Goal: Task Accomplishment & Management: Complete application form

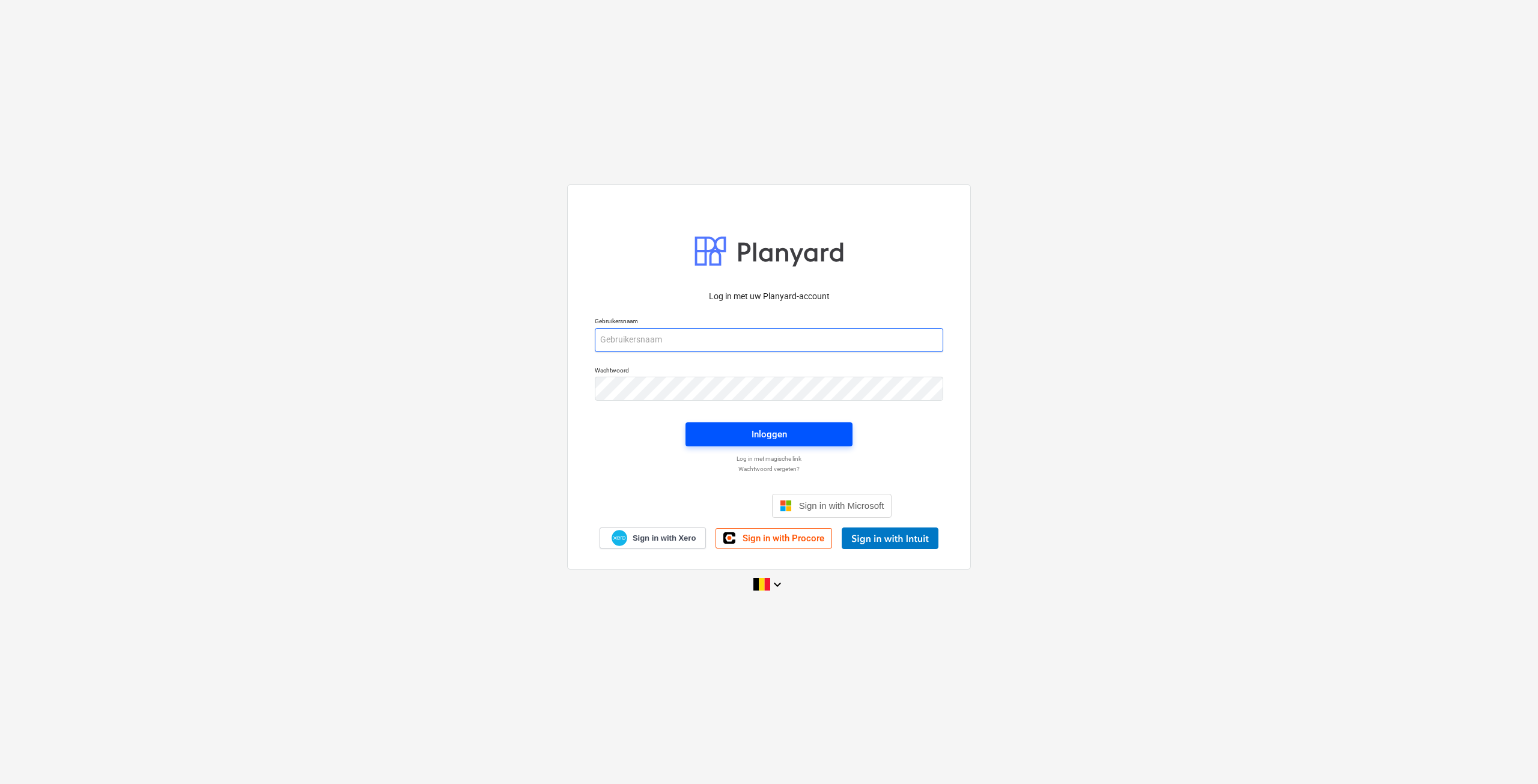
type input "[EMAIL_ADDRESS][DOMAIN_NAME]"
click at [758, 431] on div "Inloggen" at bounding box center [769, 434] width 35 height 15
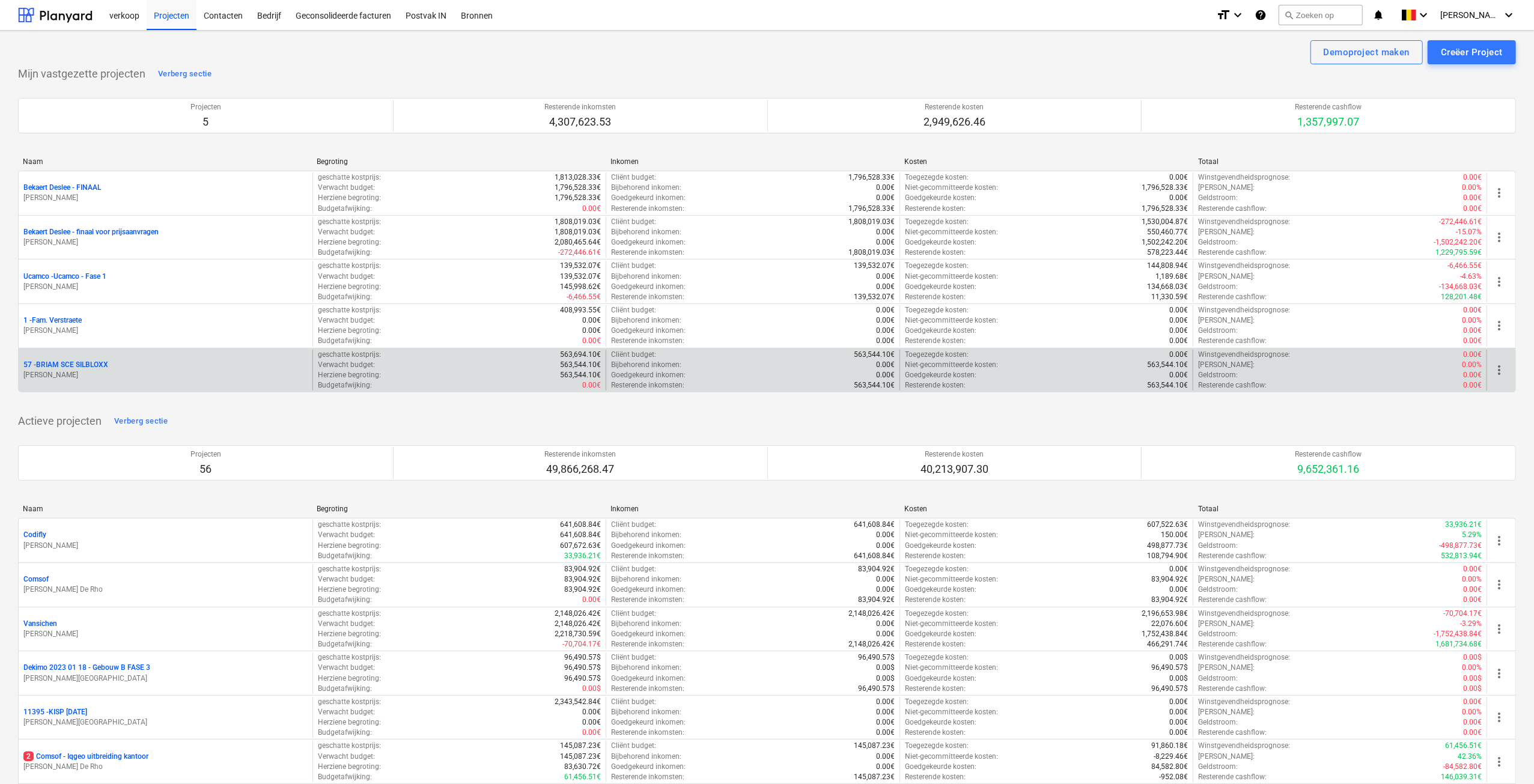
click at [82, 360] on p "57 - BRIAM SCE SILBLOXX" at bounding box center [65, 365] width 85 height 10
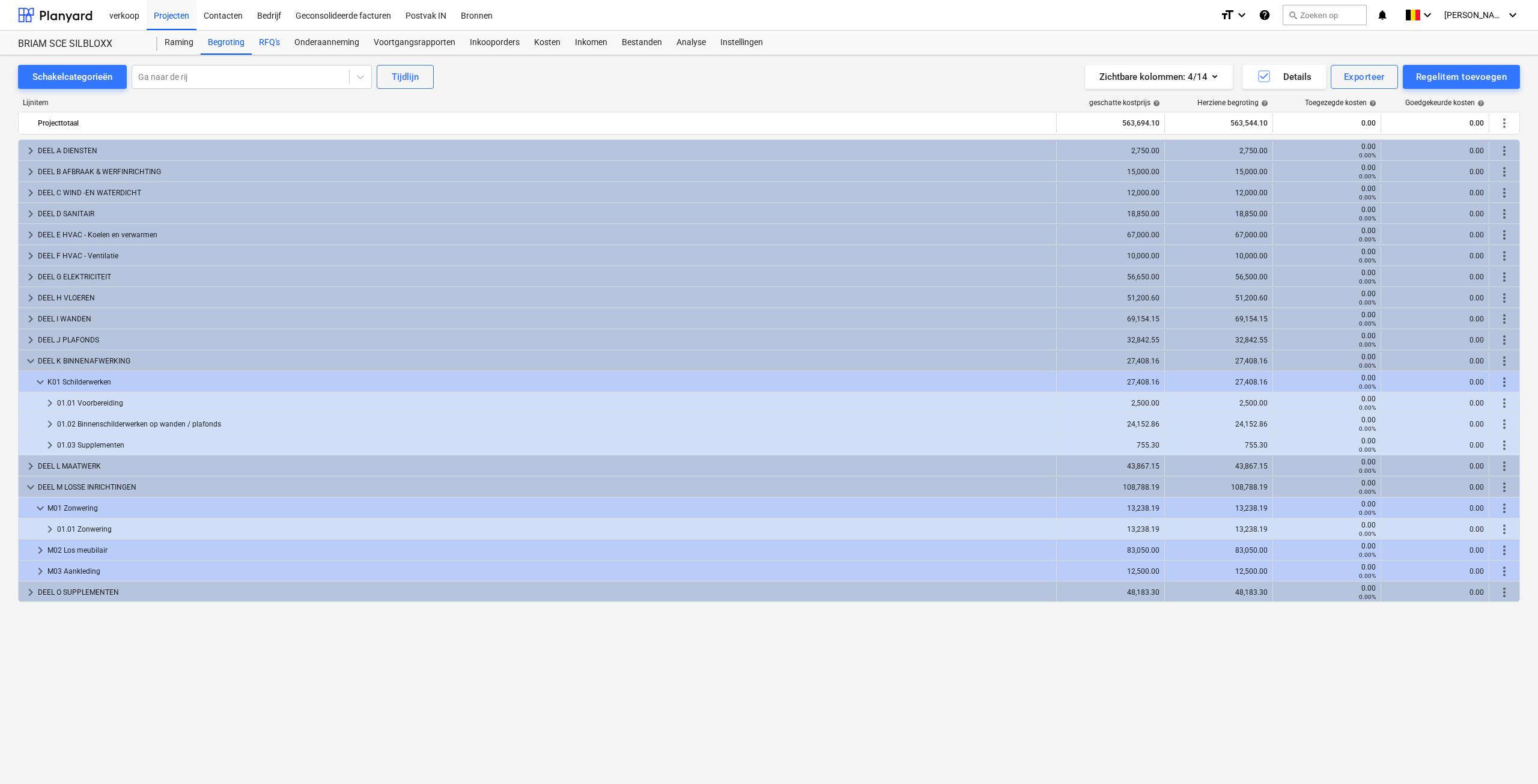
click at [268, 45] on div "RFQ's" at bounding box center [269, 43] width 35 height 24
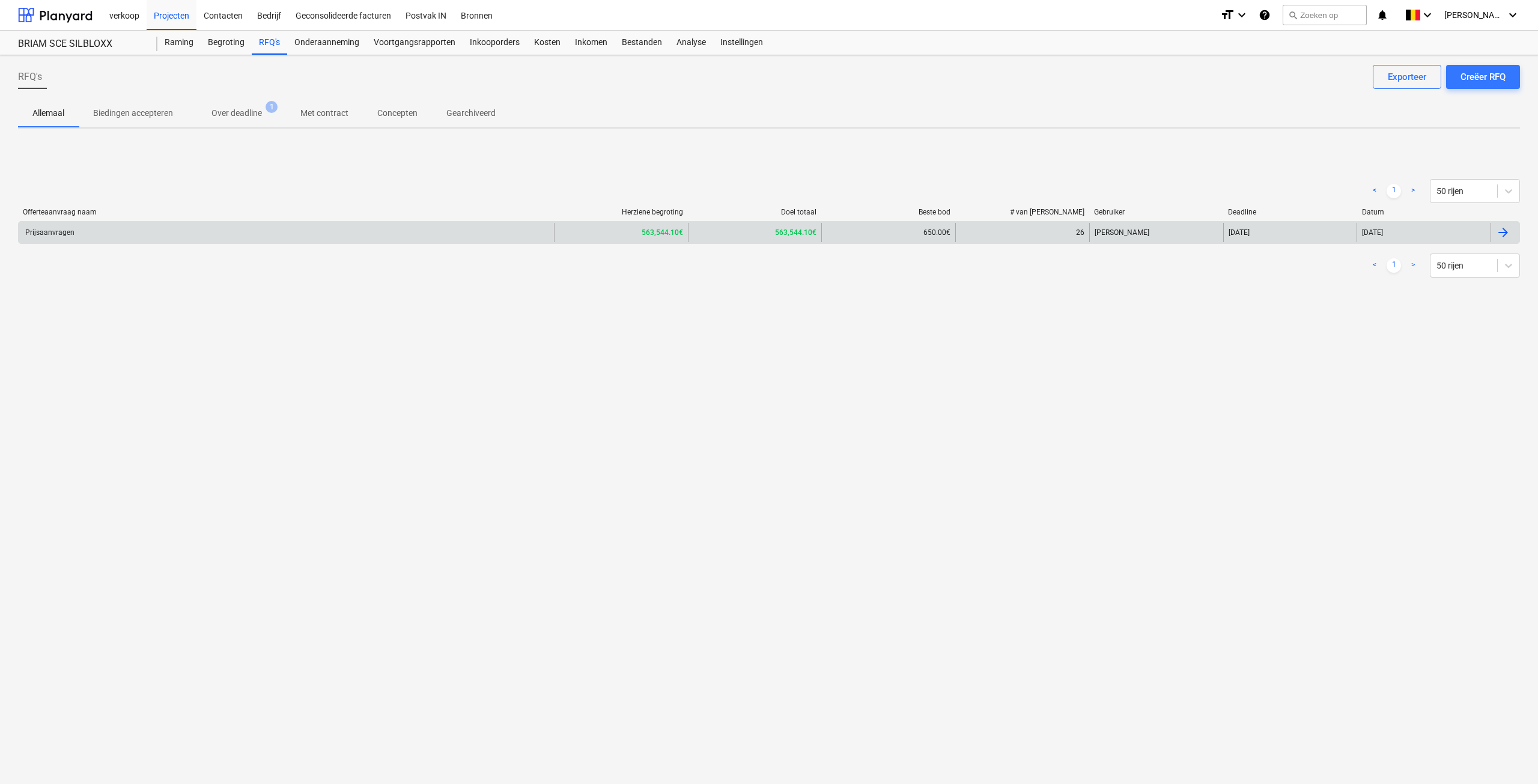
click at [355, 235] on div "Prijsaanvragen" at bounding box center [286, 232] width 536 height 19
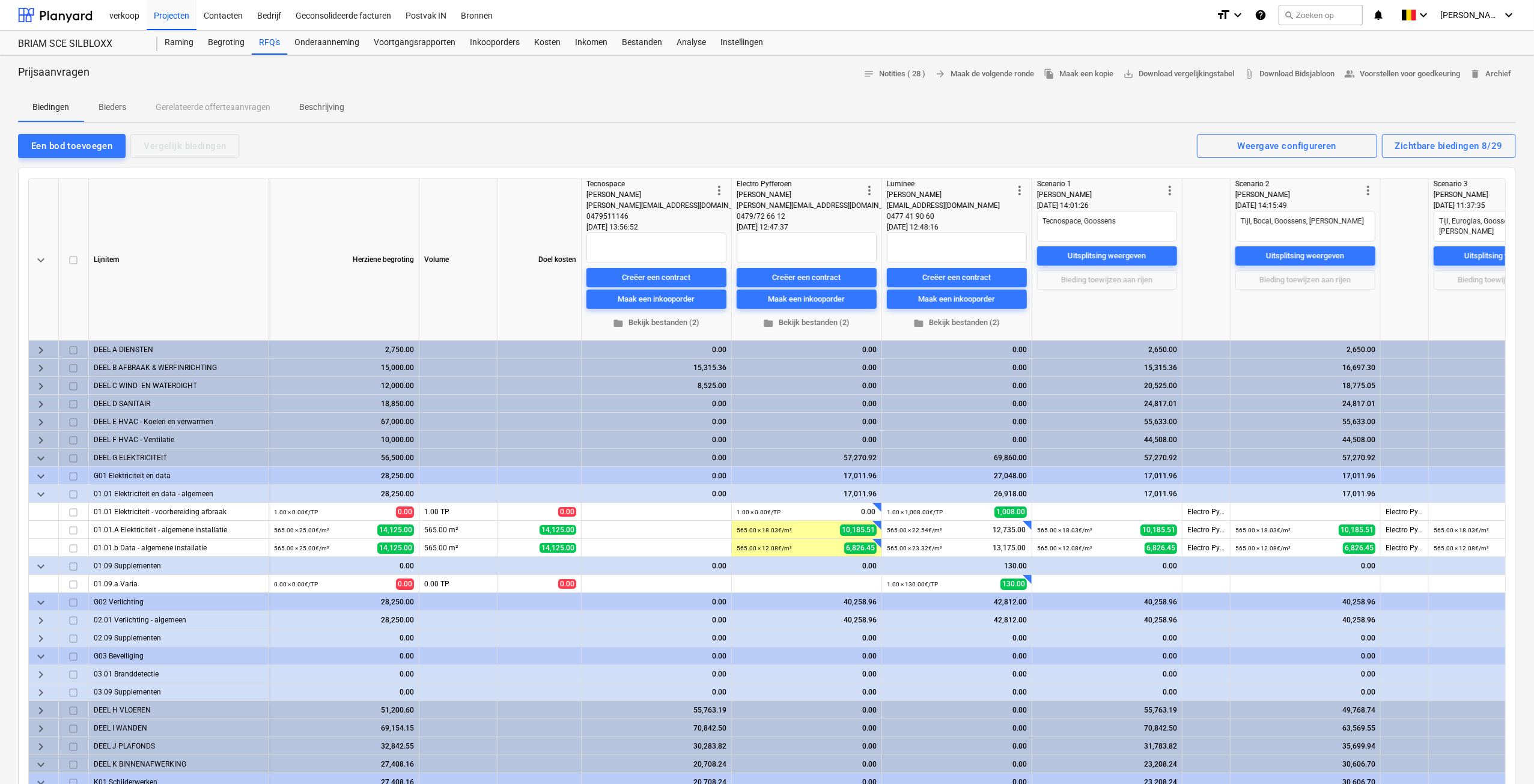
scroll to position [240, 0]
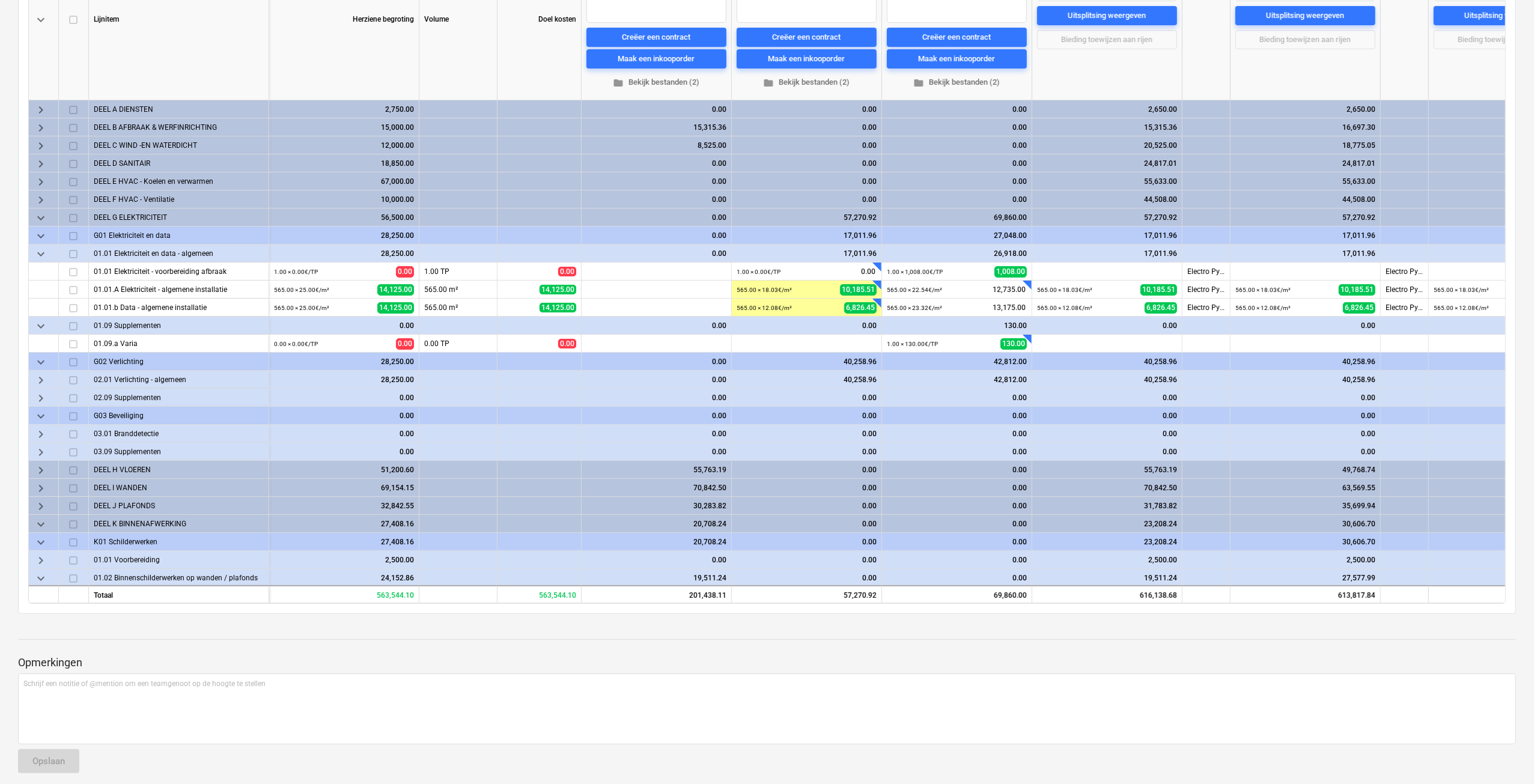
click at [40, 221] on span "keyboard_arrow_down" at bounding box center [41, 218] width 15 height 15
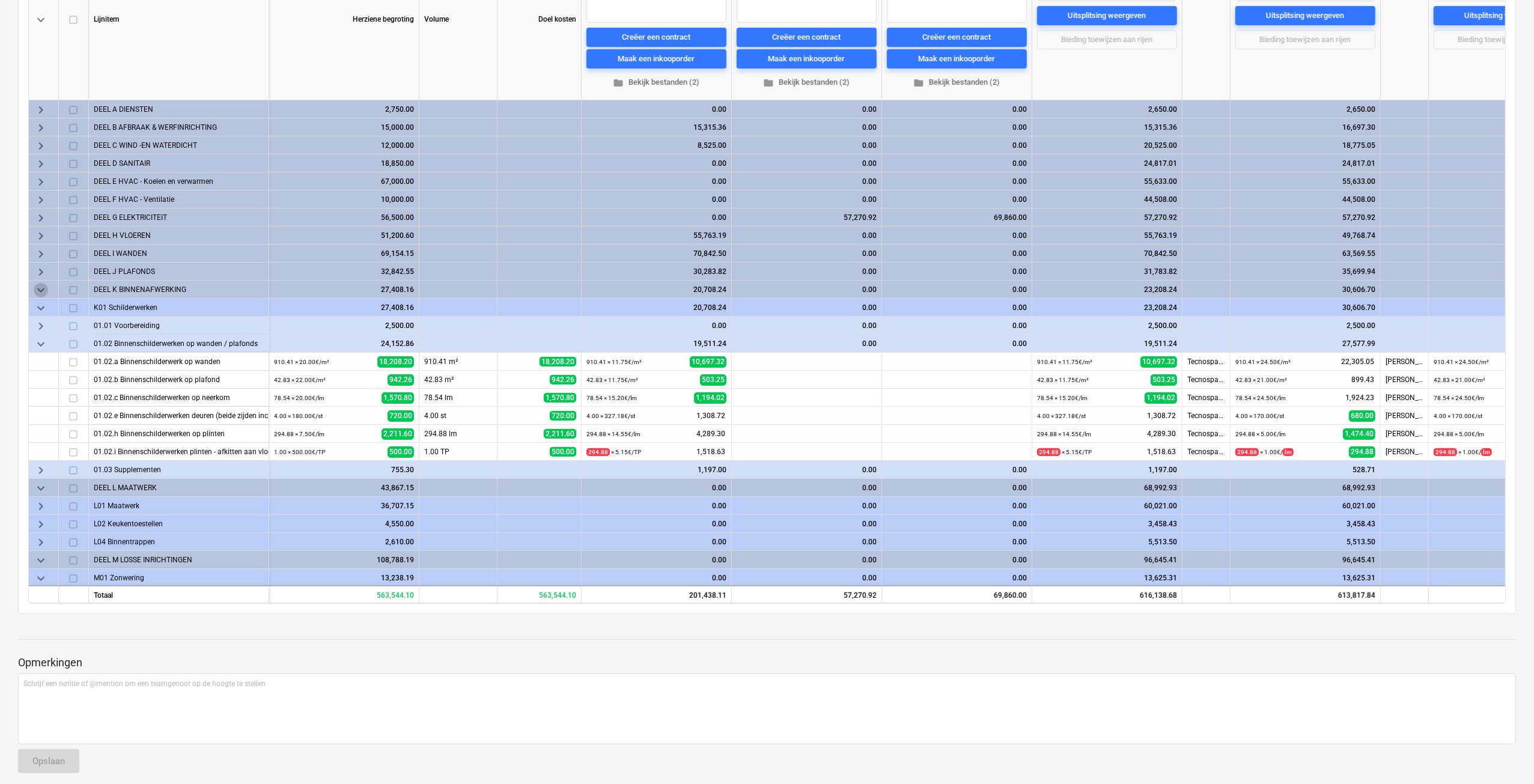
click at [39, 286] on span "keyboard_arrow_down" at bounding box center [41, 290] width 15 height 15
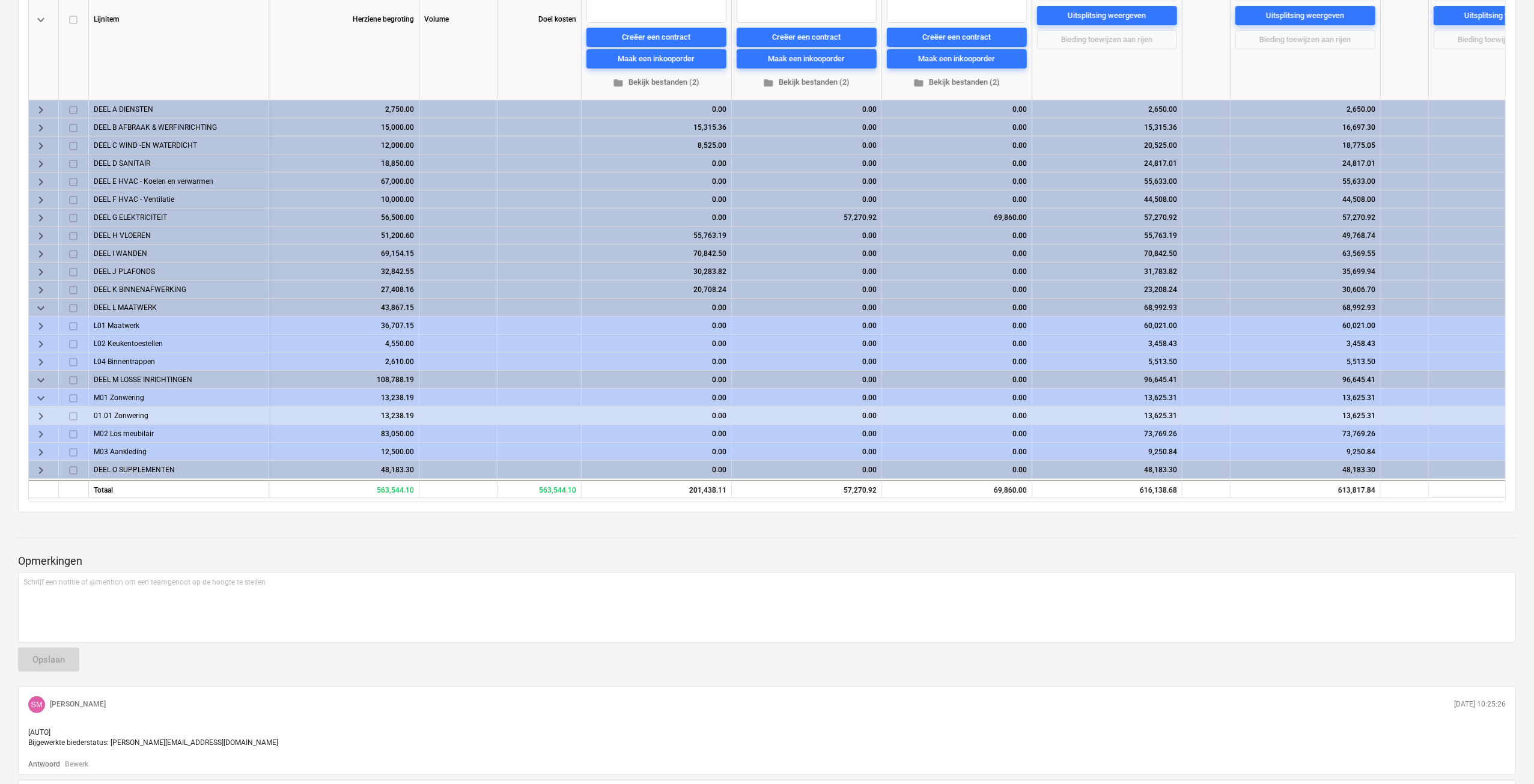
click at [43, 305] on span "keyboard_arrow_down" at bounding box center [41, 308] width 15 height 15
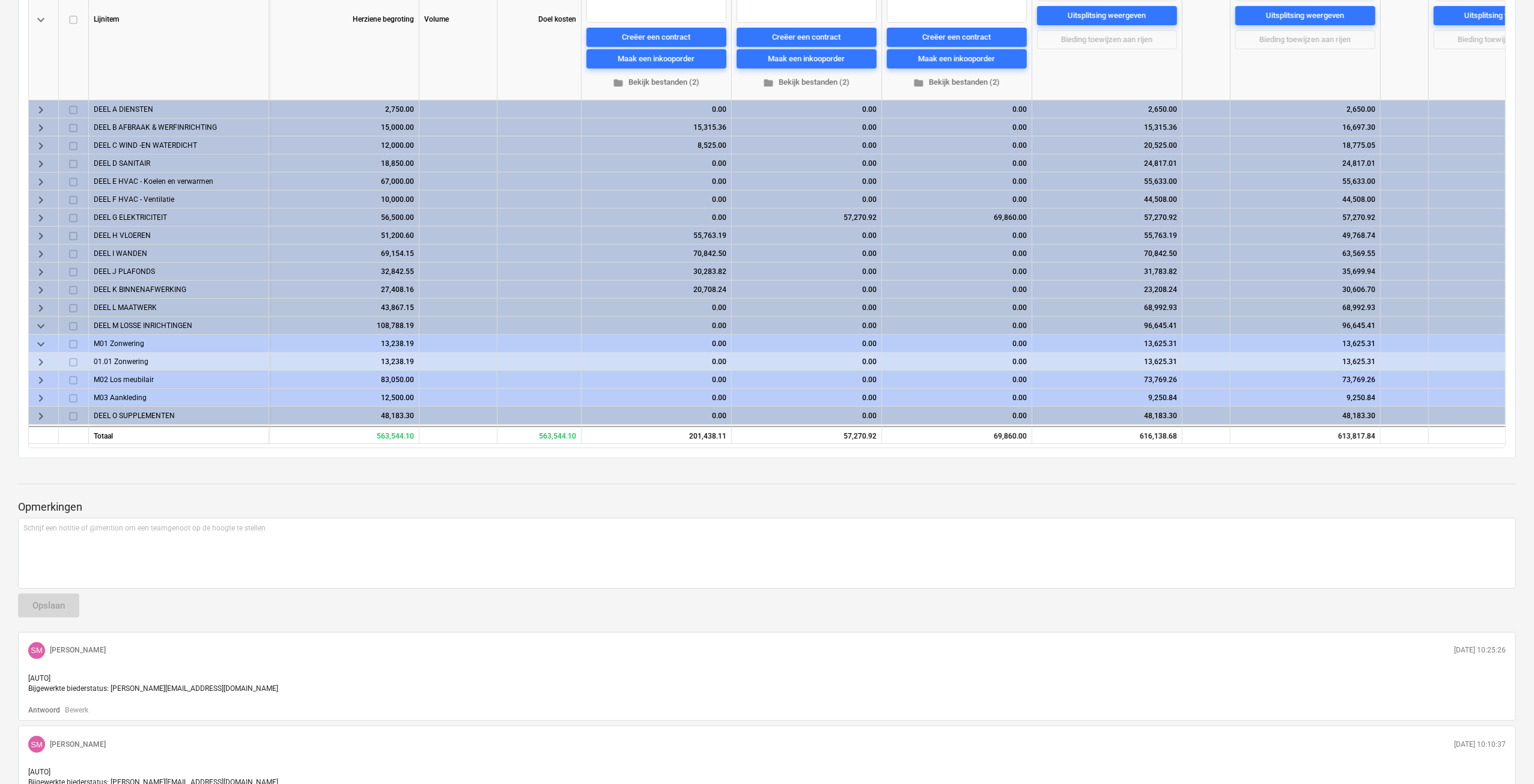
click at [45, 325] on span "keyboard_arrow_down" at bounding box center [41, 326] width 15 height 15
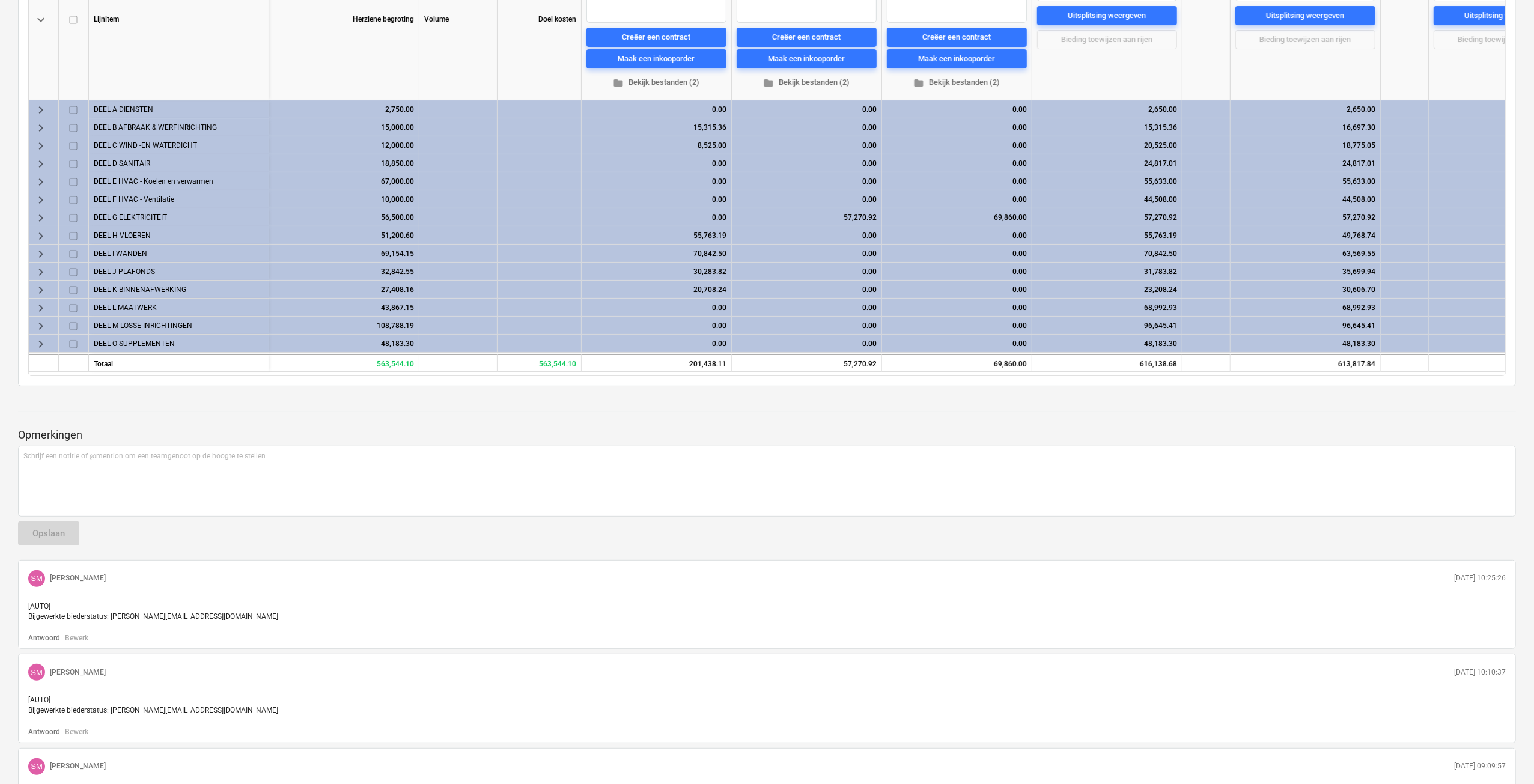
click at [39, 248] on span "keyboard_arrow_right" at bounding box center [41, 254] width 15 height 15
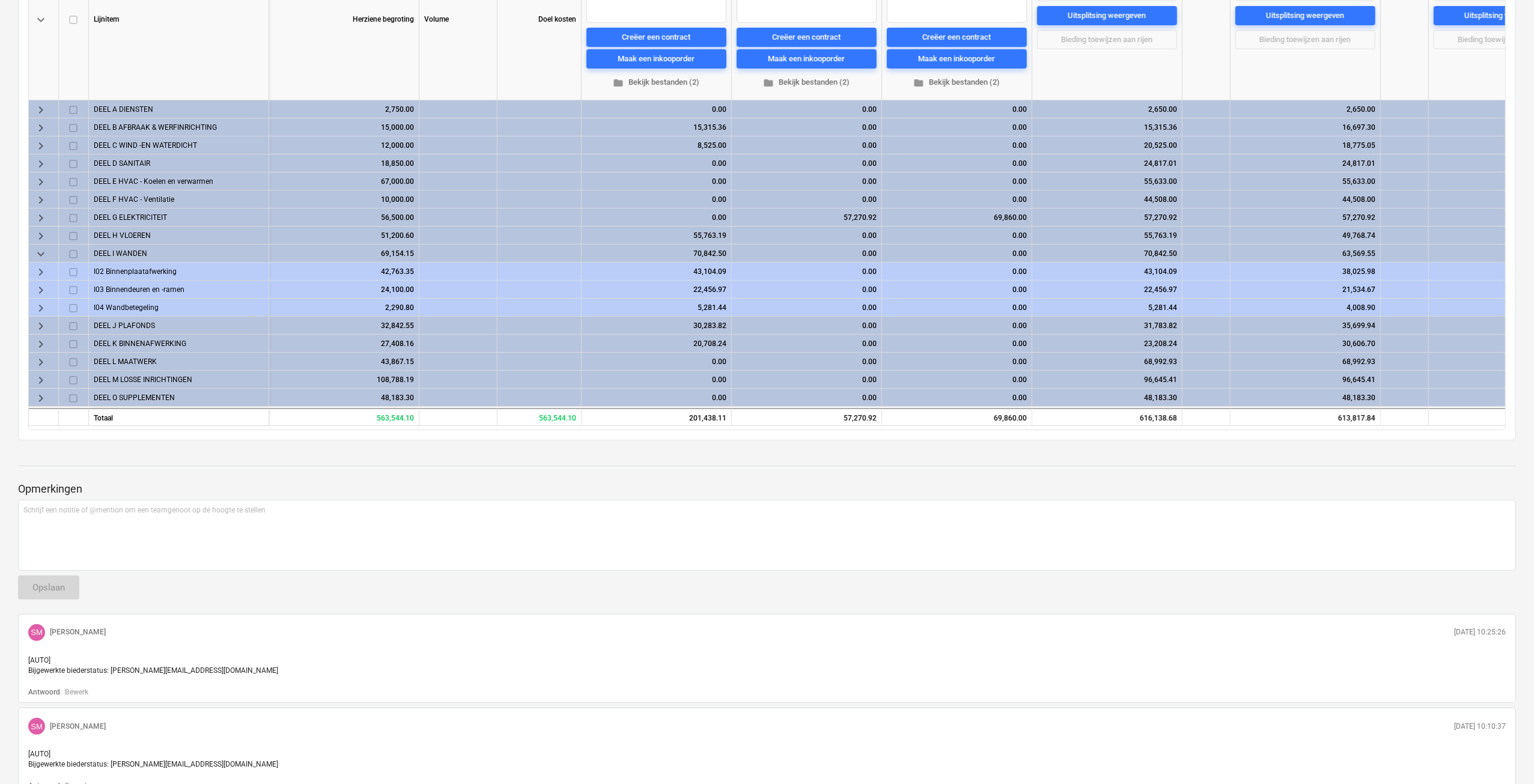
click at [42, 269] on span "keyboard_arrow_right" at bounding box center [41, 272] width 15 height 15
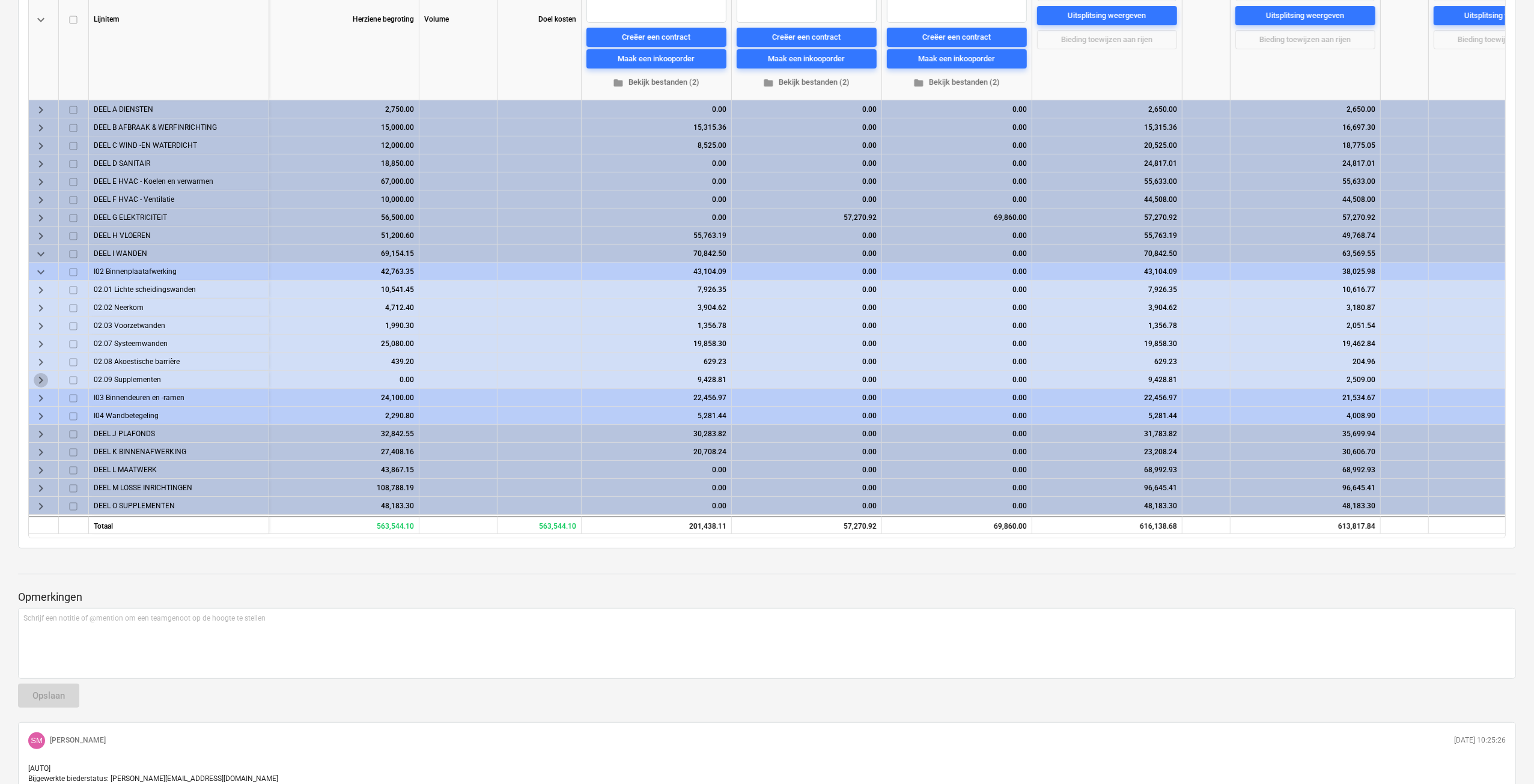
click at [41, 378] on span "keyboard_arrow_right" at bounding box center [41, 380] width 15 height 15
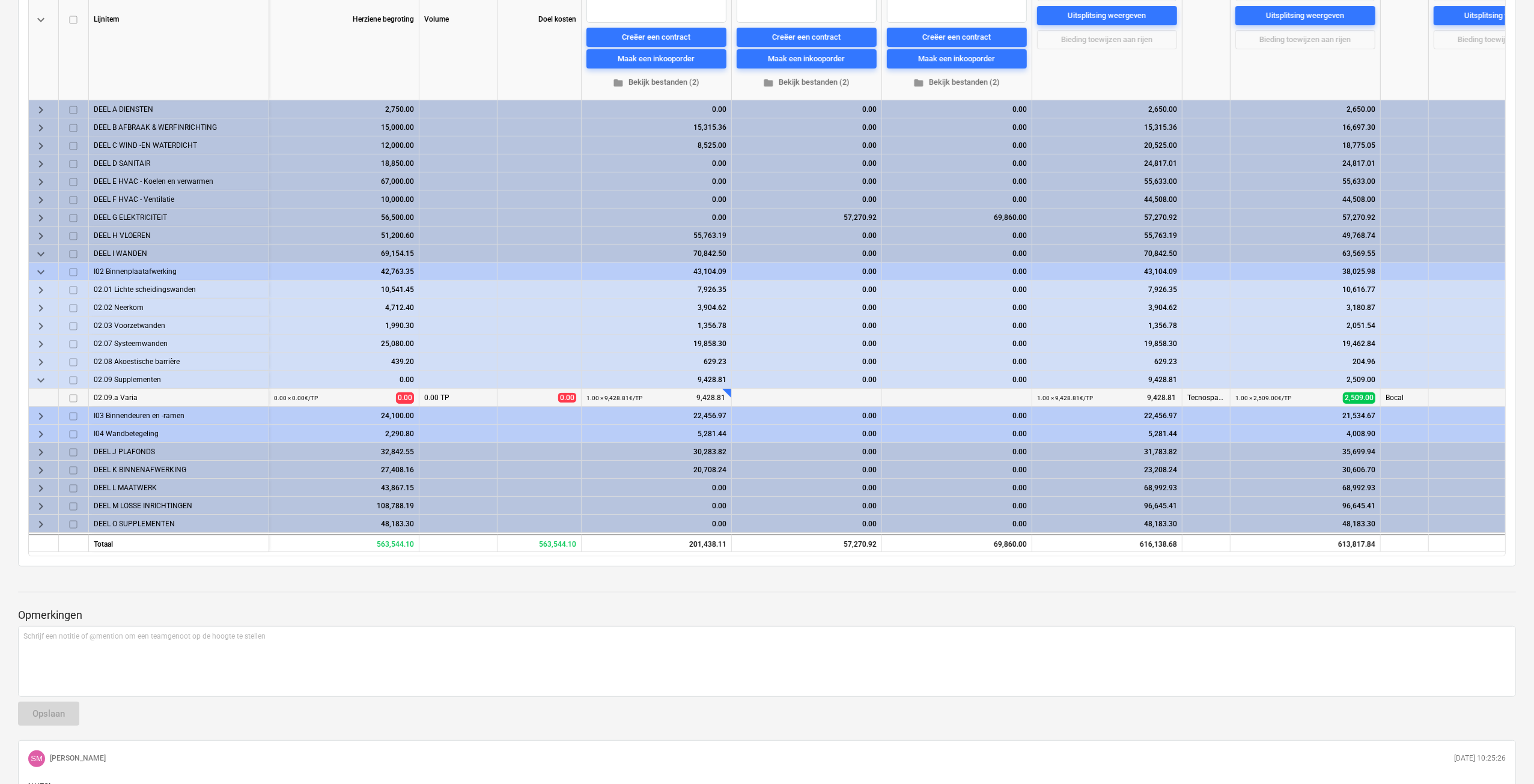
click at [728, 390] on div at bounding box center [732, 386] width 12 height 12
drag, startPoint x: 831, startPoint y: 418, endPoint x: 743, endPoint y: 401, distance: 89.6
click at [743, 401] on div "manuele inhuizing + verreiker (4u) + ladderlift + containers" at bounding box center [806, 423] width 130 height 72
click at [1377, 389] on div "+" at bounding box center [1381, 386] width 12 height 12
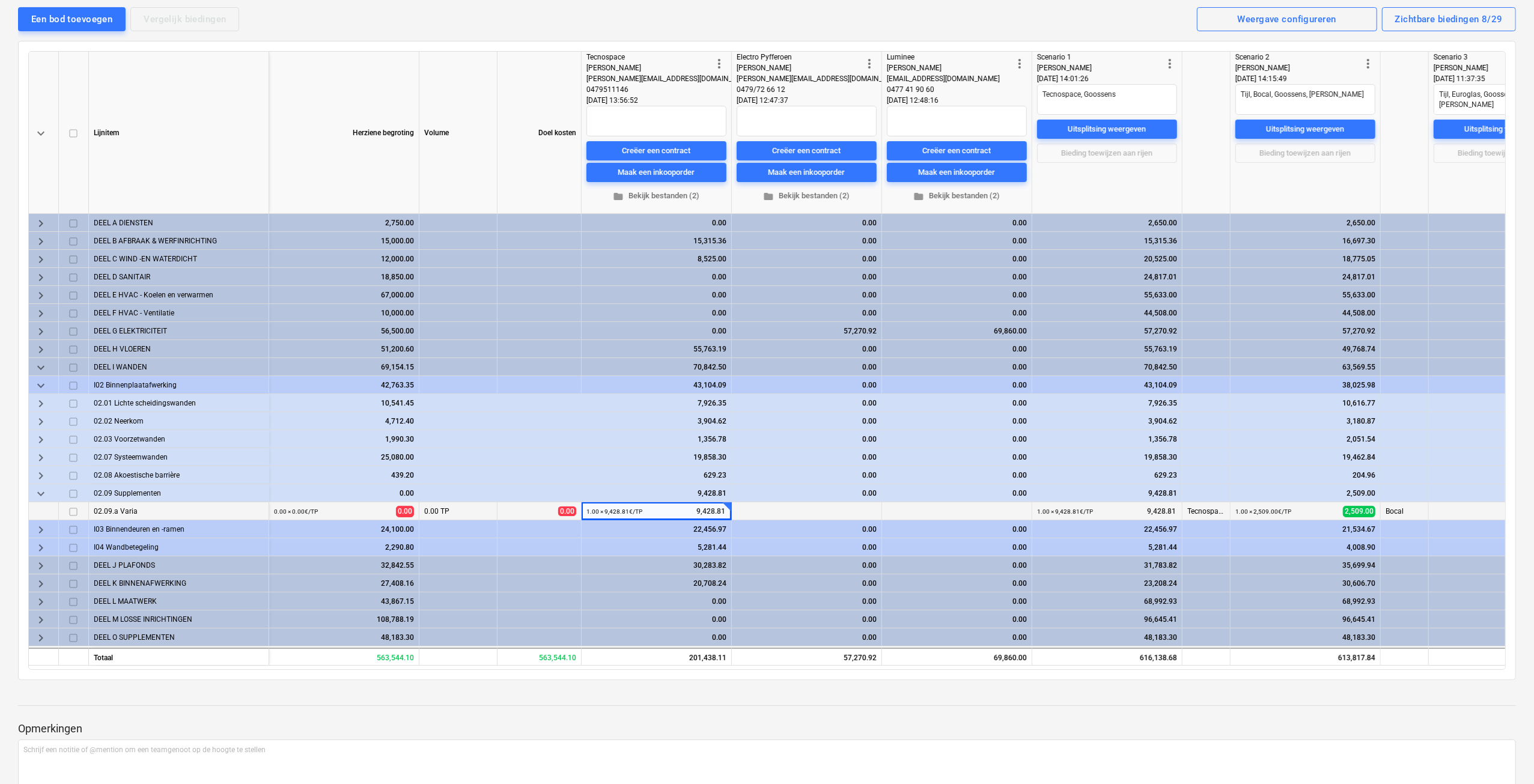
scroll to position [120, 0]
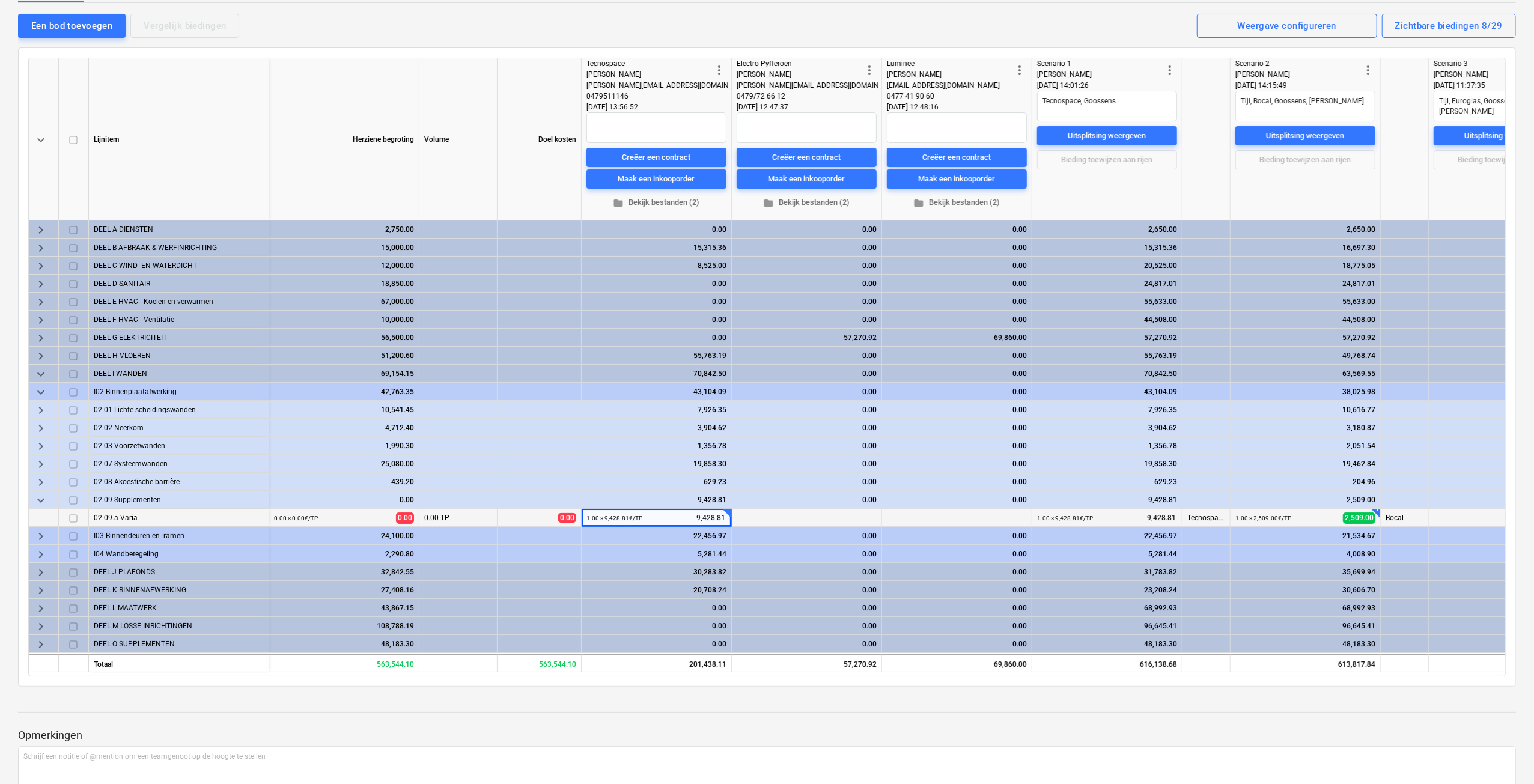
click at [1377, 509] on div "+" at bounding box center [1381, 506] width 12 height 12
click at [44, 407] on span "keyboard_arrow_right" at bounding box center [41, 410] width 15 height 15
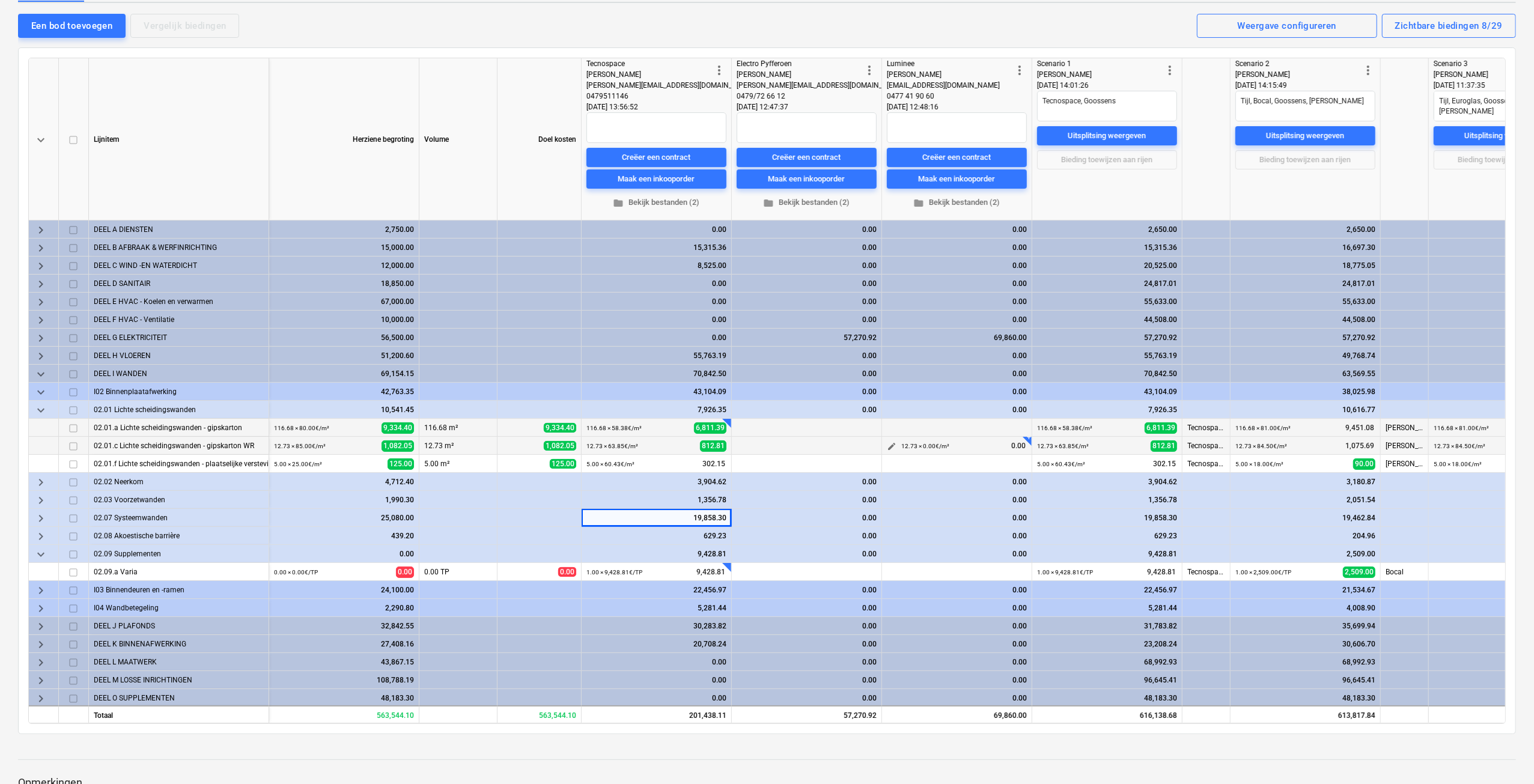
type textarea "x"
